Goal: Transaction & Acquisition: Subscribe to service/newsletter

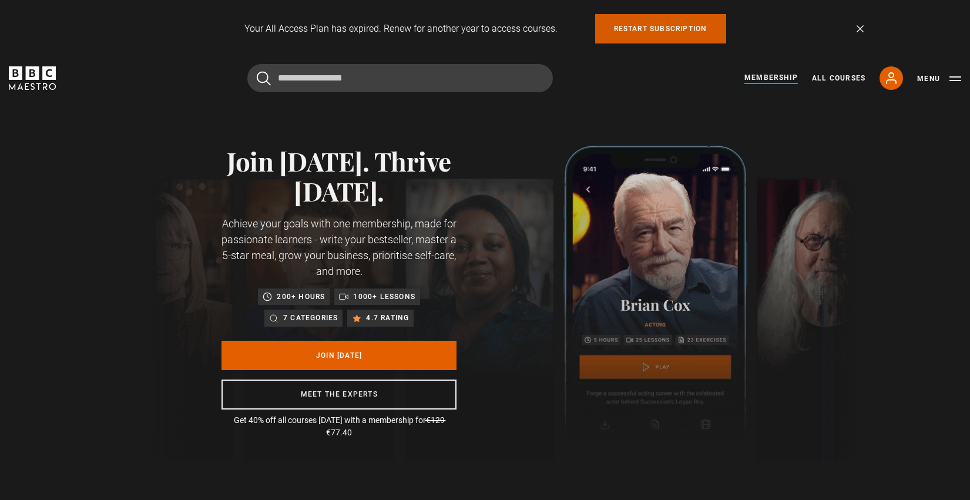
click at [641, 26] on link "Restart subscription" at bounding box center [660, 28] width 131 height 29
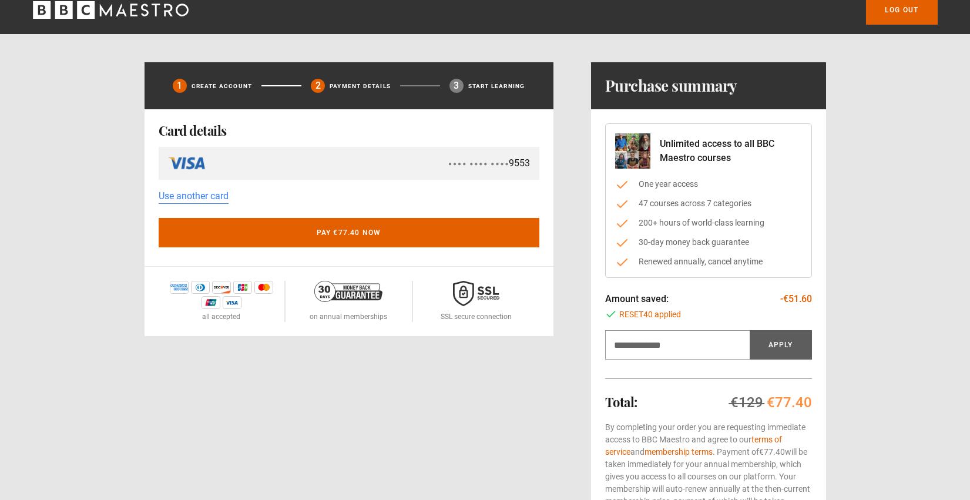
scroll to position [15, 0]
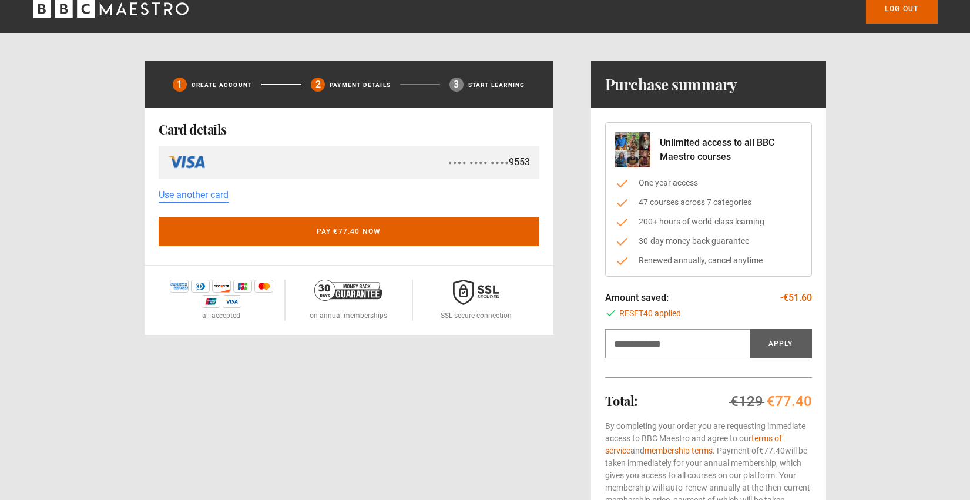
click at [700, 264] on li "Renewed annually, cancel anytime" at bounding box center [708, 260] width 187 height 12
click at [705, 263] on li "Renewed annually, cancel anytime" at bounding box center [708, 260] width 187 height 12
click at [708, 262] on li "Renewed annually, cancel anytime" at bounding box center [708, 260] width 187 height 12
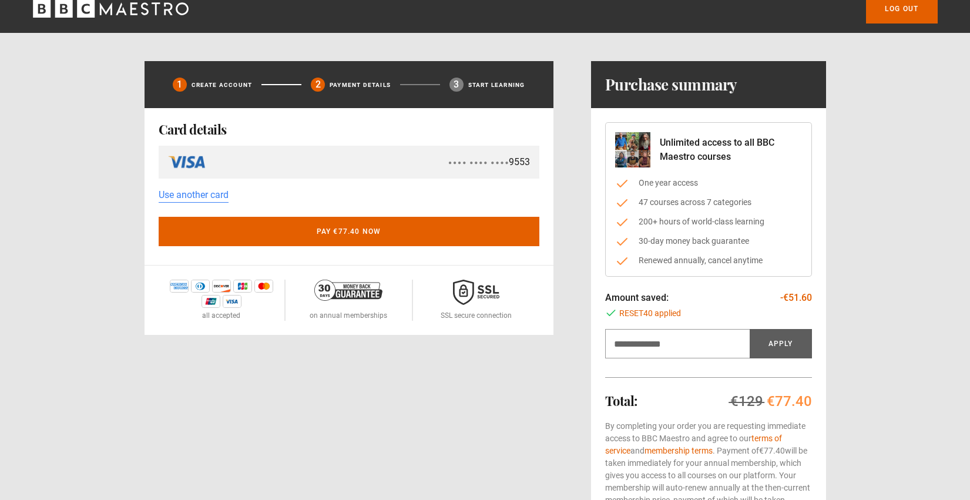
click at [708, 262] on li "Renewed annually, cancel anytime" at bounding box center [708, 260] width 187 height 12
click at [720, 236] on li "30-day money back guarantee" at bounding box center [708, 241] width 187 height 12
click at [724, 229] on ul "One year access 47 courses across 7 categories 200+ hours of world-class learni…" at bounding box center [708, 222] width 187 height 90
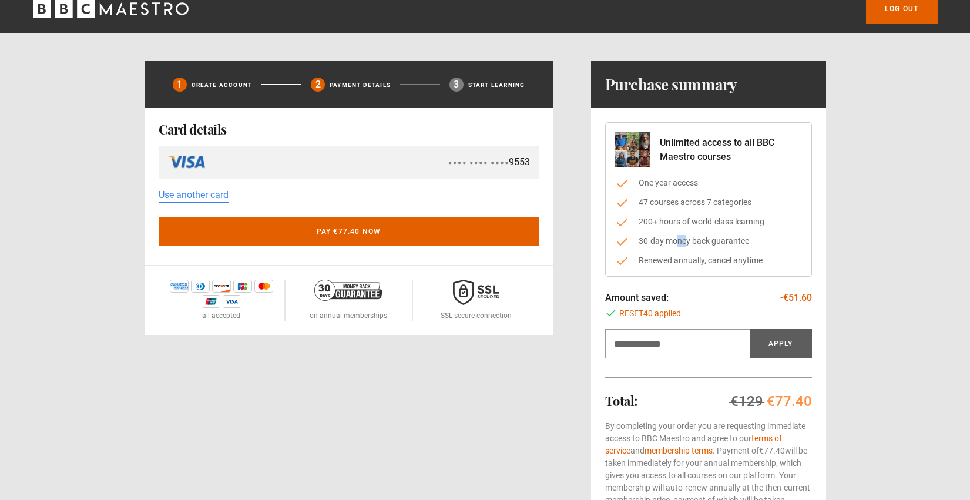
click at [724, 229] on ul "One year access 47 courses across 7 categories 200+ hours of world-class learni…" at bounding box center [708, 222] width 187 height 90
drag, startPoint x: 724, startPoint y: 229, endPoint x: 694, endPoint y: 191, distance: 48.5
click at [724, 229] on ul "One year access 47 courses across 7 categories 200+ hours of world-class learni…" at bounding box center [708, 222] width 187 height 90
click at [694, 191] on ul "One year access 47 courses across 7 categories 200+ hours of world-class learni…" at bounding box center [708, 222] width 187 height 90
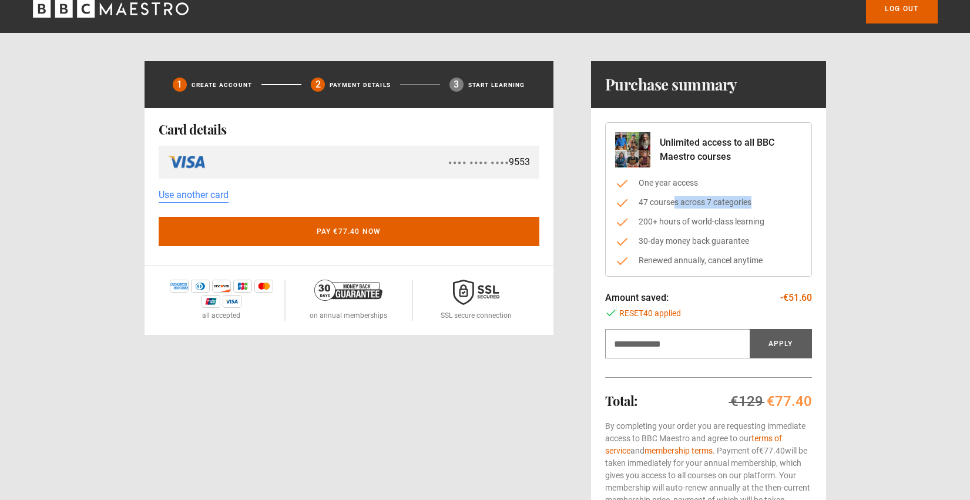
click at [694, 191] on ul "One year access 47 courses across 7 categories 200+ hours of world-class learni…" at bounding box center [708, 222] width 187 height 90
click at [675, 180] on li "One year access" at bounding box center [708, 183] width 187 height 12
click at [696, 182] on li "One year access" at bounding box center [708, 183] width 187 height 12
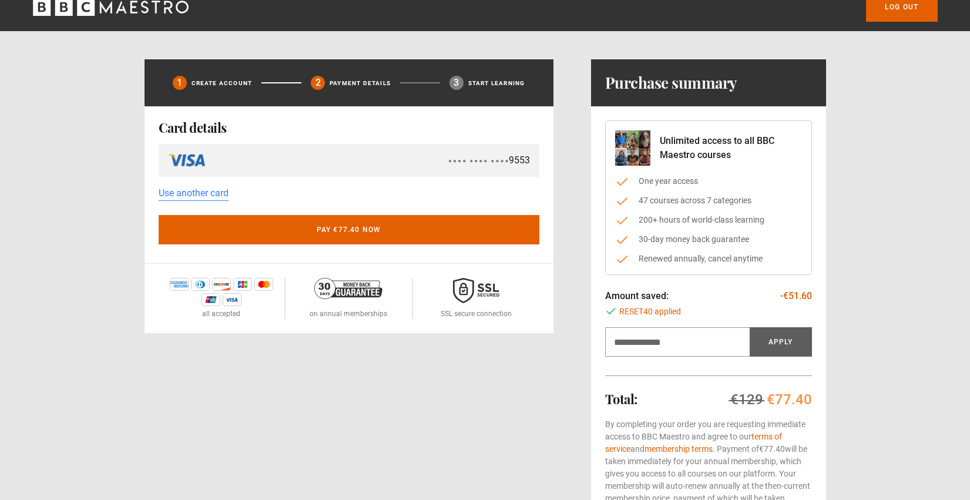
scroll to position [18, 0]
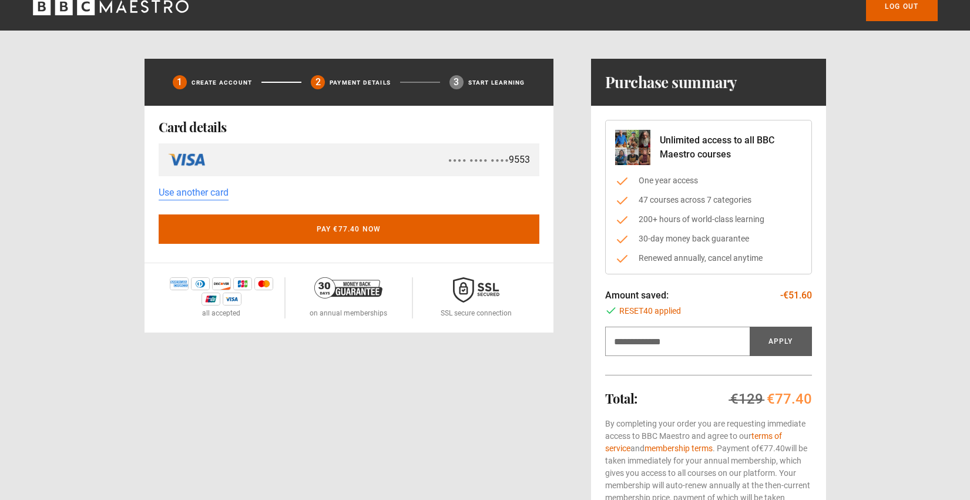
click at [776, 403] on span "€77.40" at bounding box center [789, 399] width 45 height 16
click at [778, 402] on span "€77.40" at bounding box center [789, 399] width 45 height 16
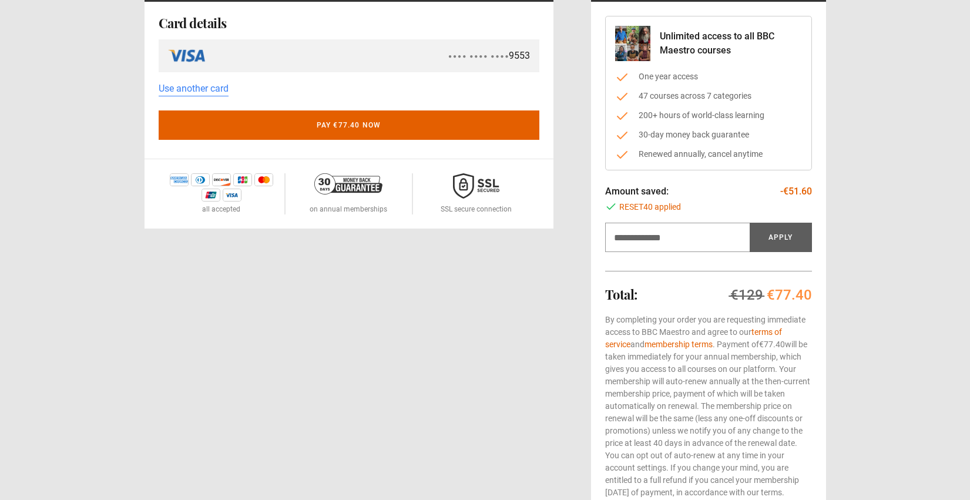
scroll to position [124, 0]
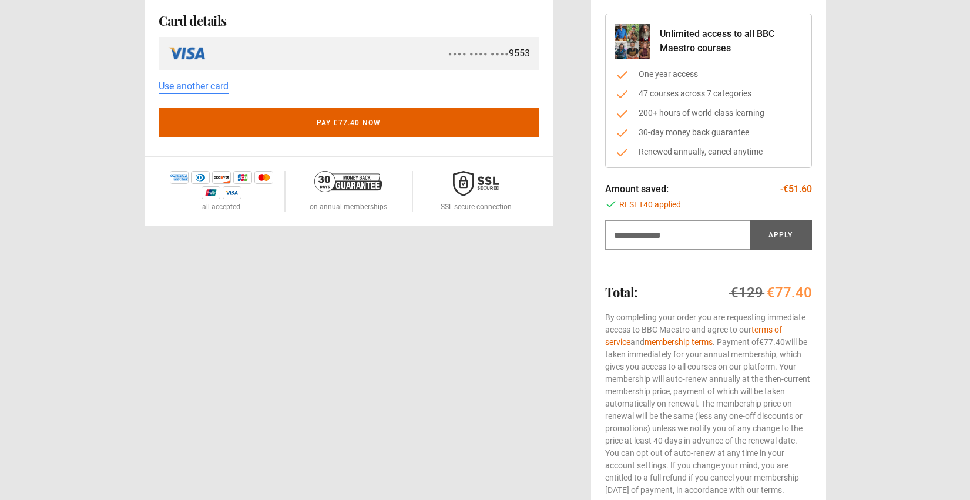
drag, startPoint x: 314, startPoint y: 294, endPoint x: 311, endPoint y: 65, distance: 229.2
click at [314, 294] on div "1 Create Account 2 Payment details 3 Start learning By using quick pay I agree …" at bounding box center [349, 236] width 409 height 568
